Goal: Task Accomplishment & Management: Manage account settings

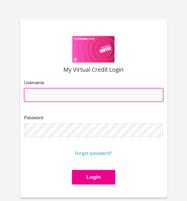
click at [86, 98] on input "Username" at bounding box center [93, 94] width 139 height 13
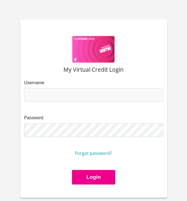
click at [85, 86] on div "Username" at bounding box center [93, 91] width 139 height 22
click at [97, 66] on h3 "My Virtual Credit Login" at bounding box center [93, 69] width 139 height 7
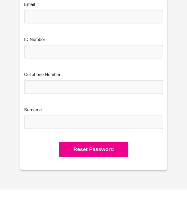
scroll to position [70, 0]
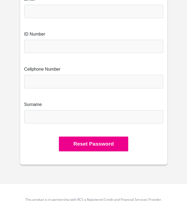
click at [55, 38] on div "ID Number" at bounding box center [93, 42] width 139 height 22
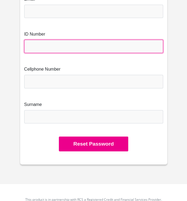
click at [54, 42] on input "text" at bounding box center [93, 46] width 139 height 13
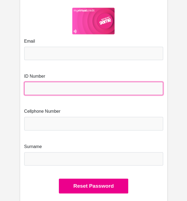
scroll to position [0, 0]
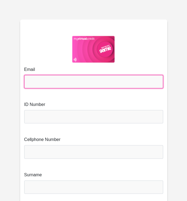
click at [48, 88] on input "Email" at bounding box center [93, 81] width 139 height 13
